Goal: Navigation & Orientation: Find specific page/section

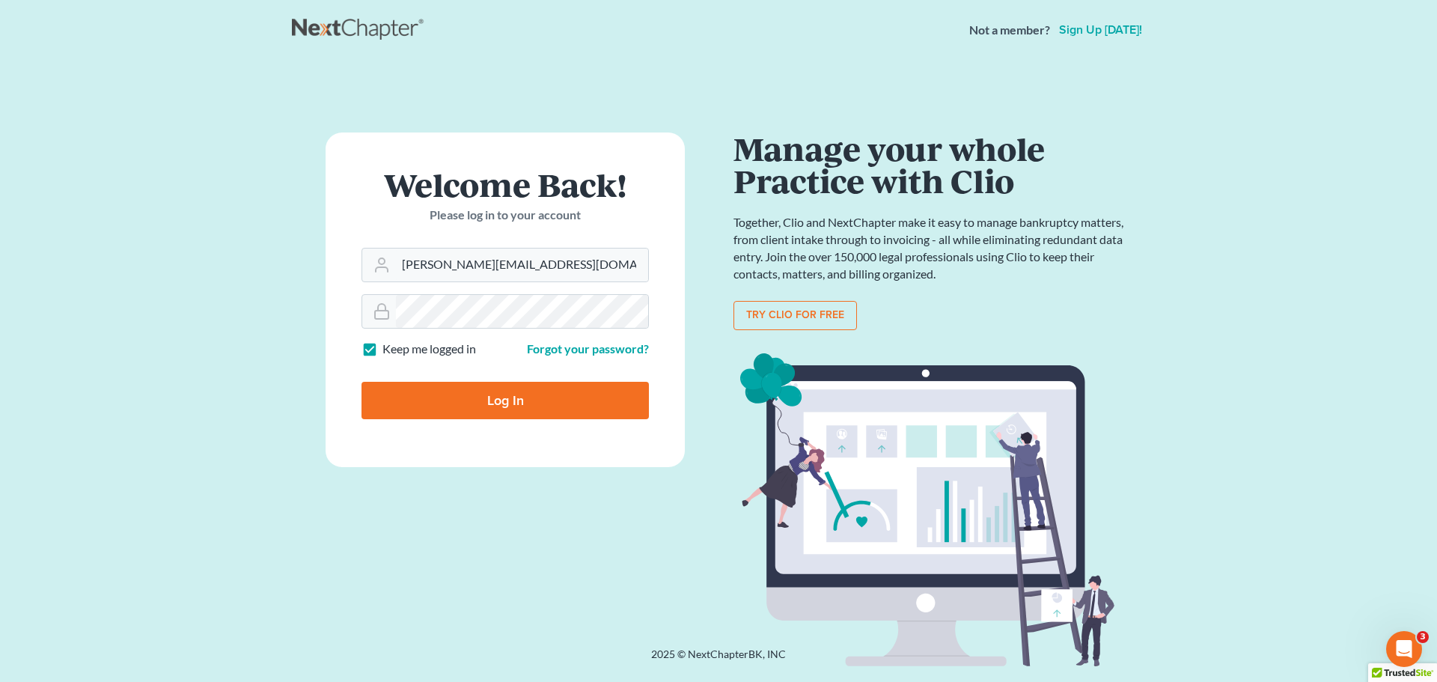
click at [361, 382] on input "Log In" at bounding box center [504, 400] width 287 height 37
type input "Thinking..."
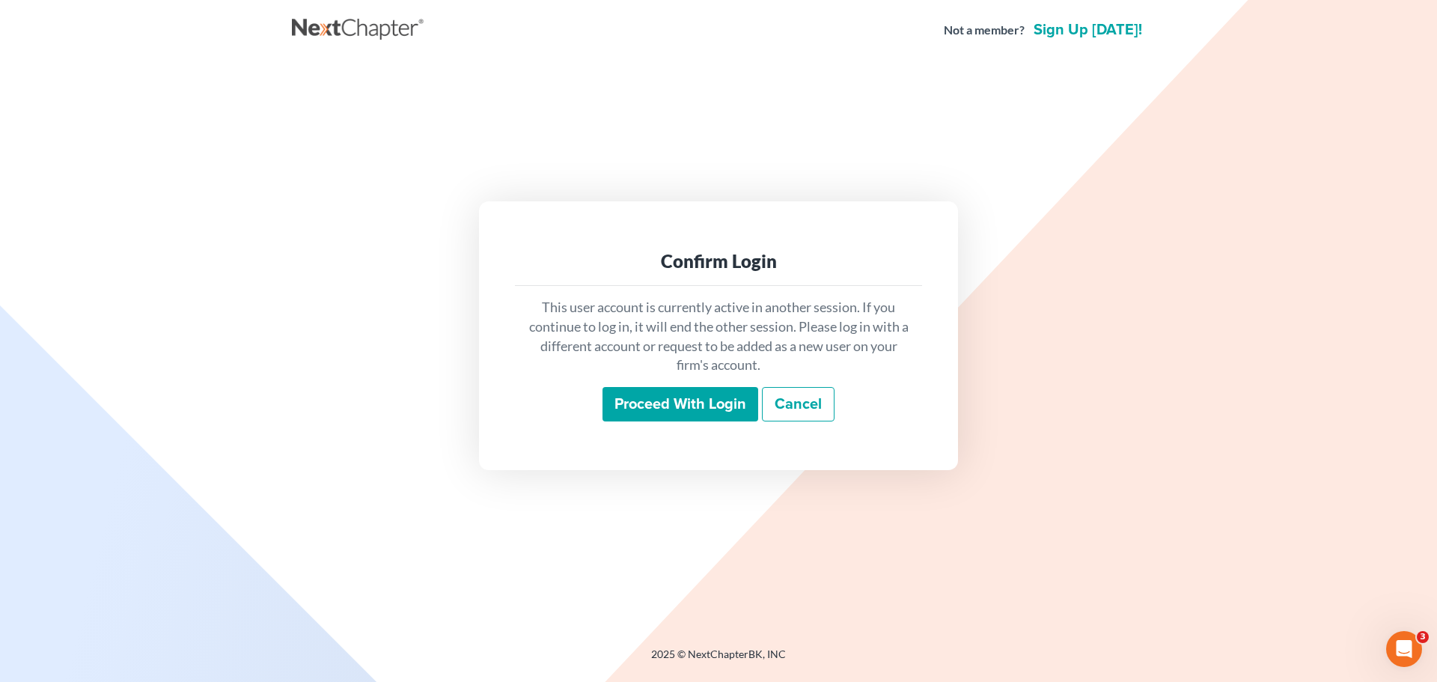
click at [700, 404] on input "Proceed with login" at bounding box center [680, 404] width 156 height 34
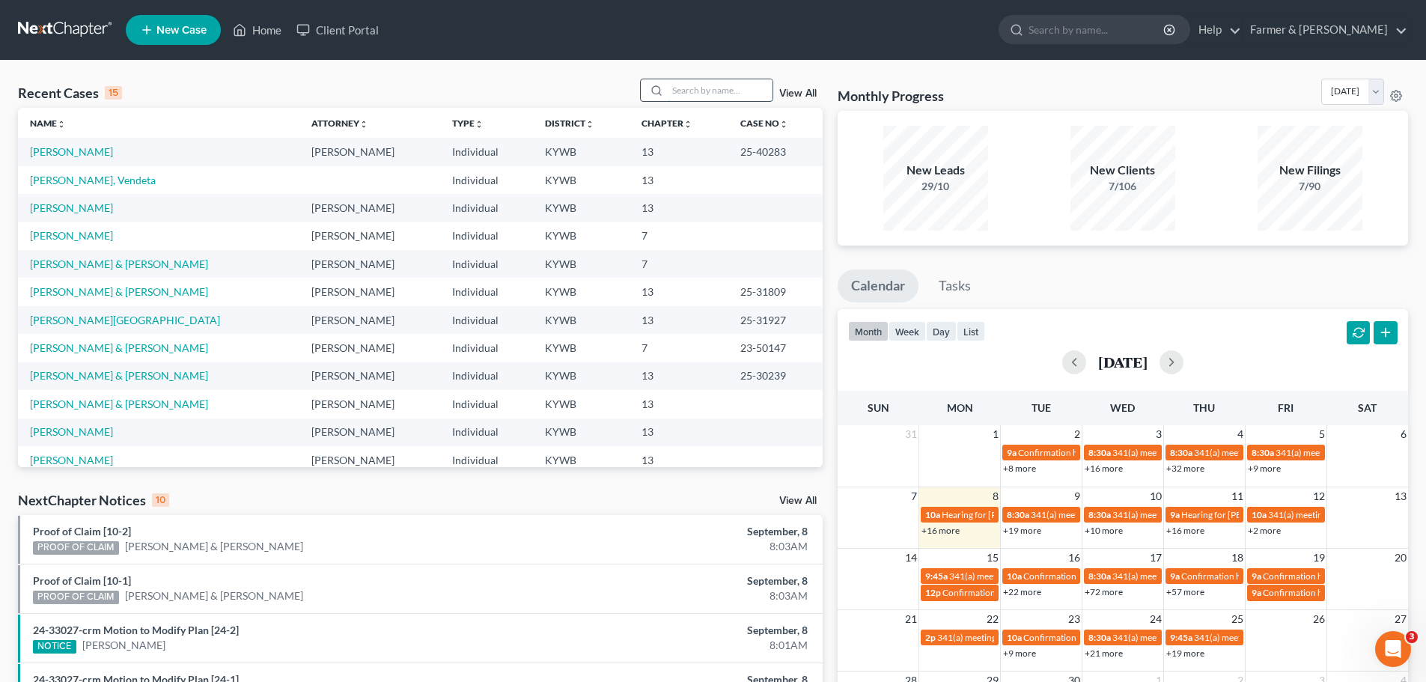
click at [677, 91] on input "search" at bounding box center [720, 90] width 105 height 22
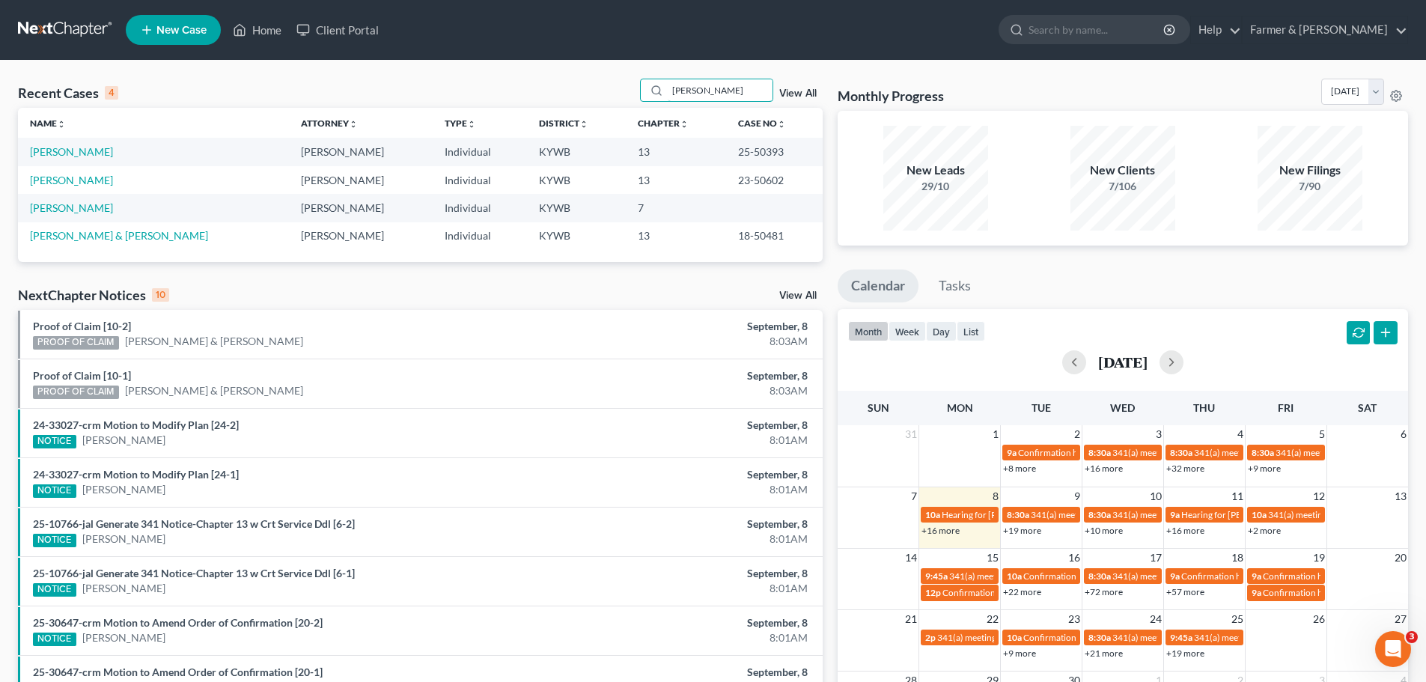
type input "[PERSON_NAME]"
